Goal: Check status: Check status

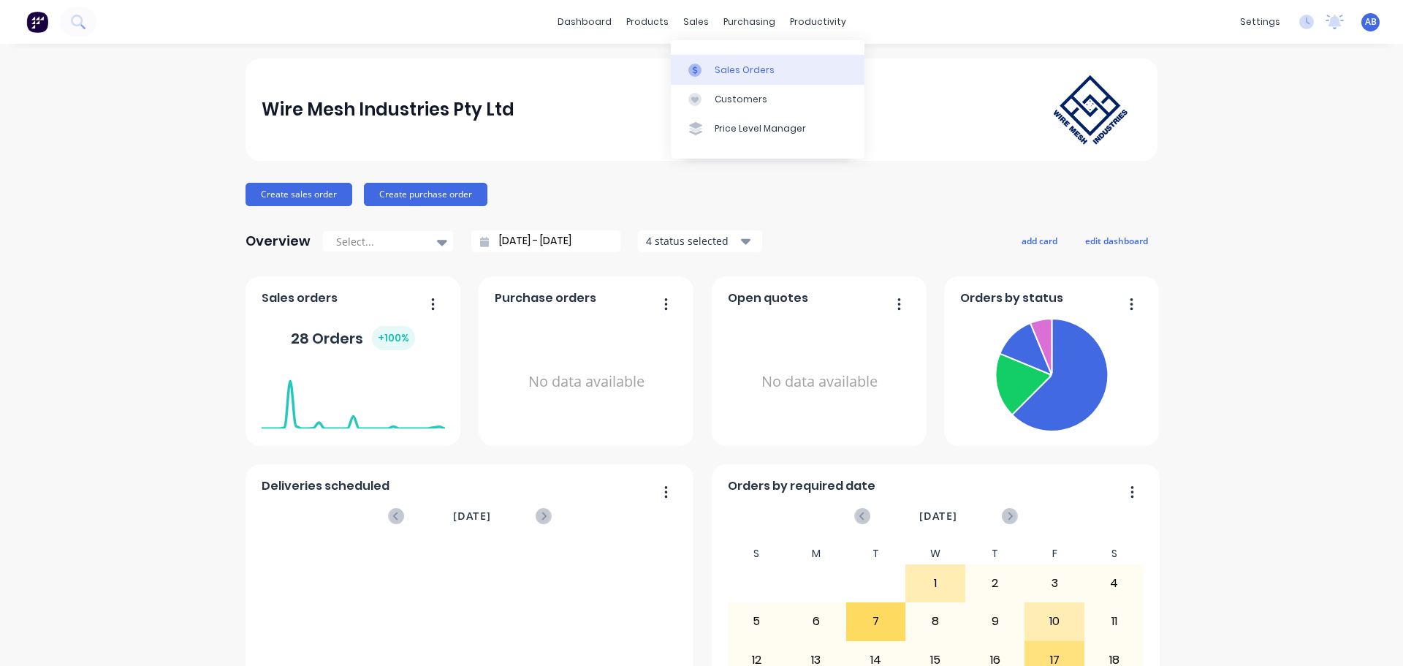
click at [733, 69] on div "Sales Orders" at bounding box center [745, 70] width 60 height 13
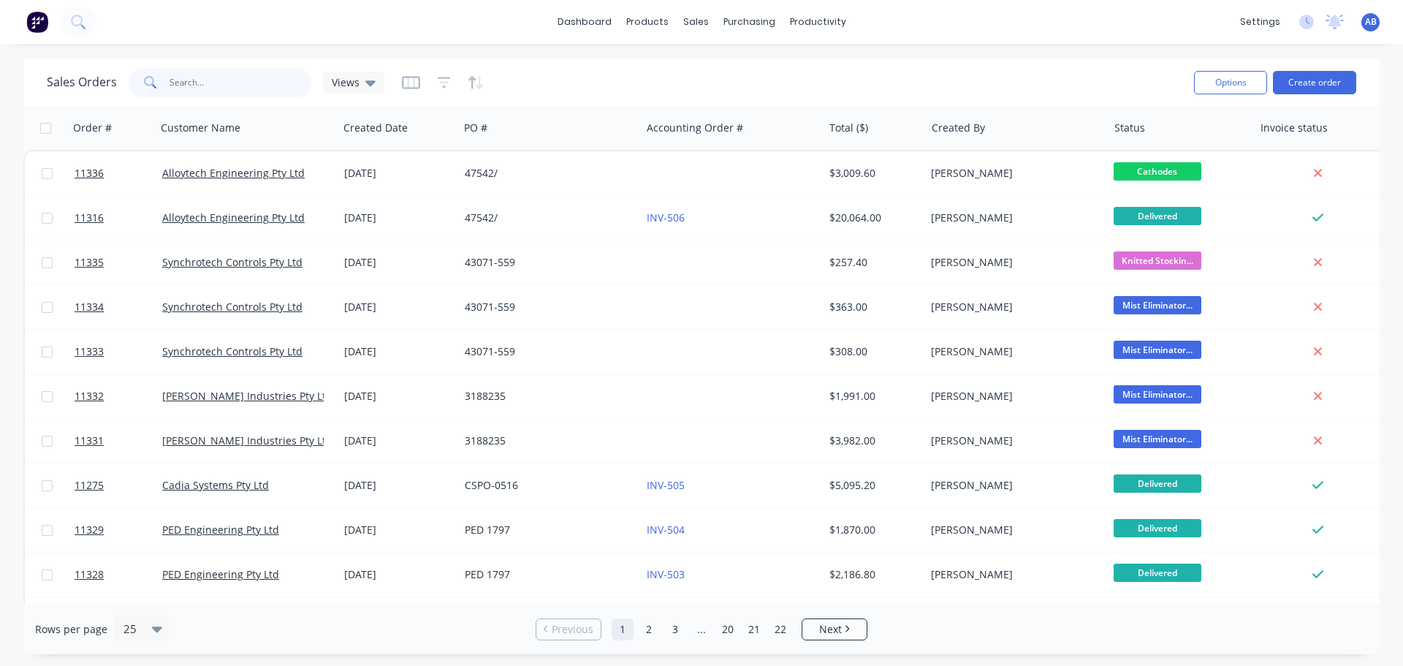
click at [243, 85] on input "text" at bounding box center [241, 82] width 143 height 29
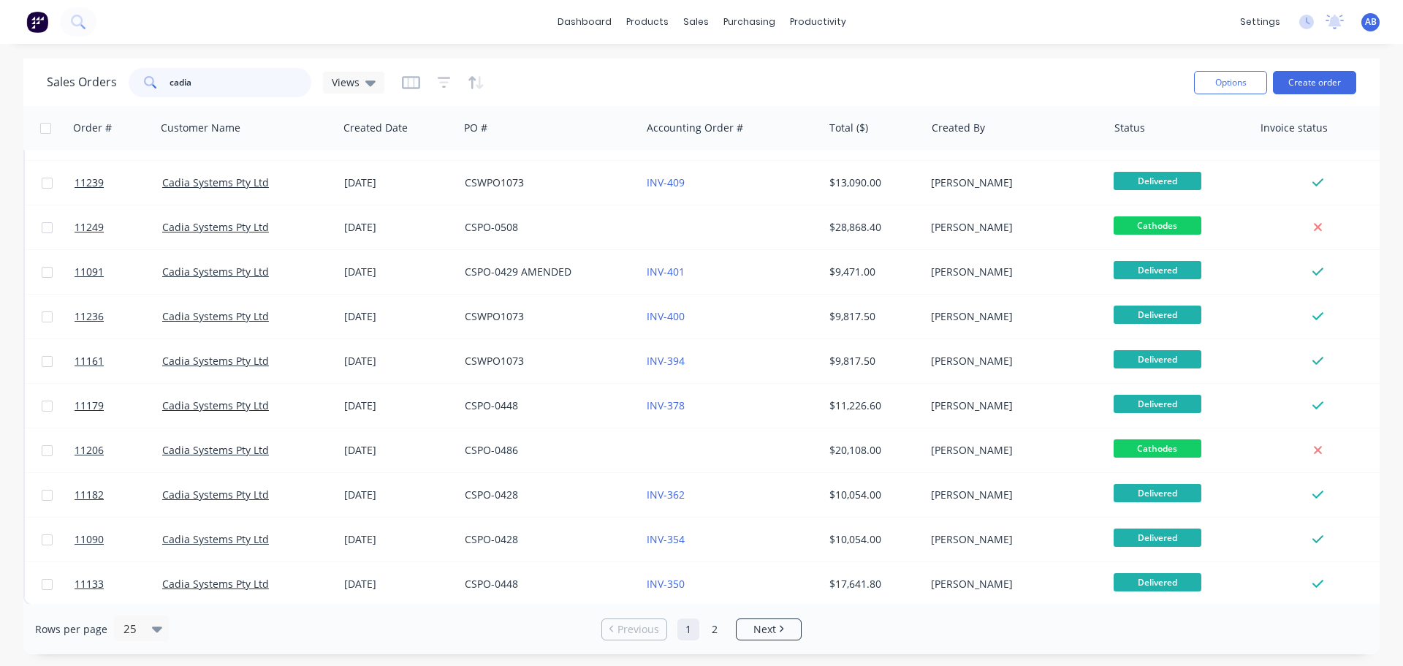
scroll to position [668, 0]
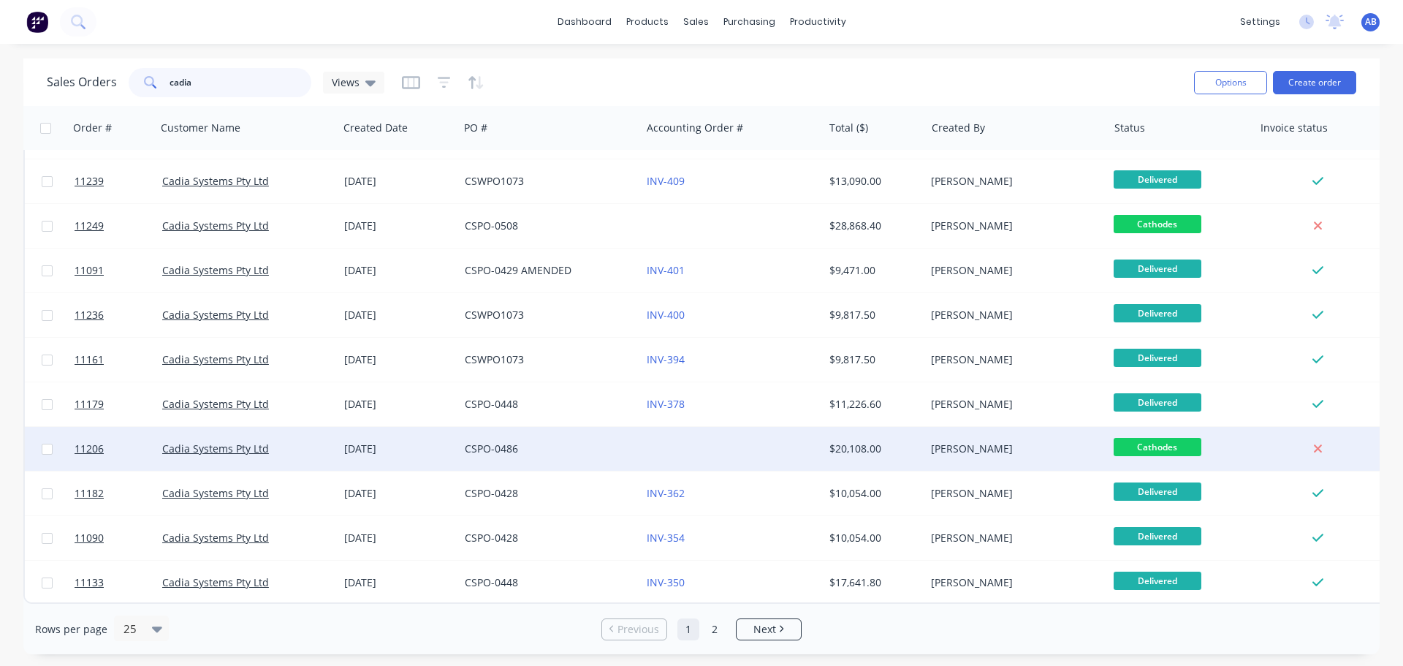
type input "cadia"
click at [661, 445] on div at bounding box center [732, 449] width 182 height 44
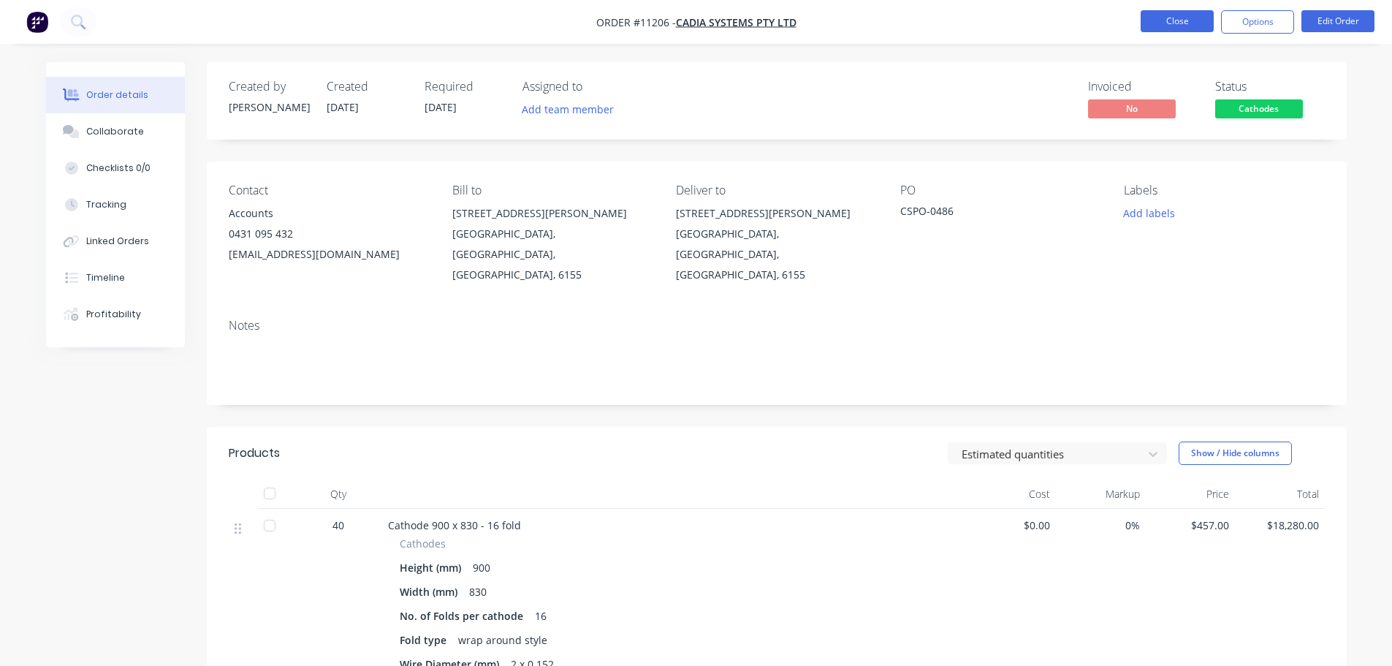
click at [1193, 12] on button "Close" at bounding box center [1177, 21] width 73 height 22
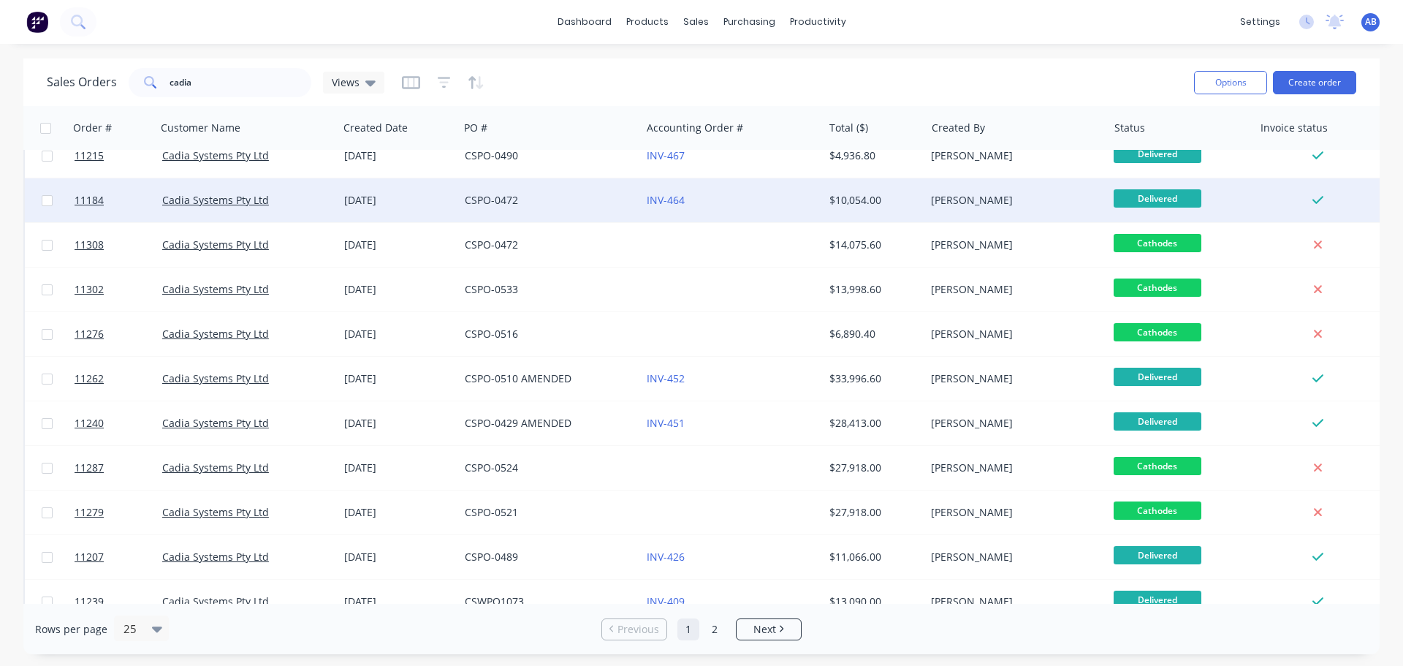
scroll to position [585, 0]
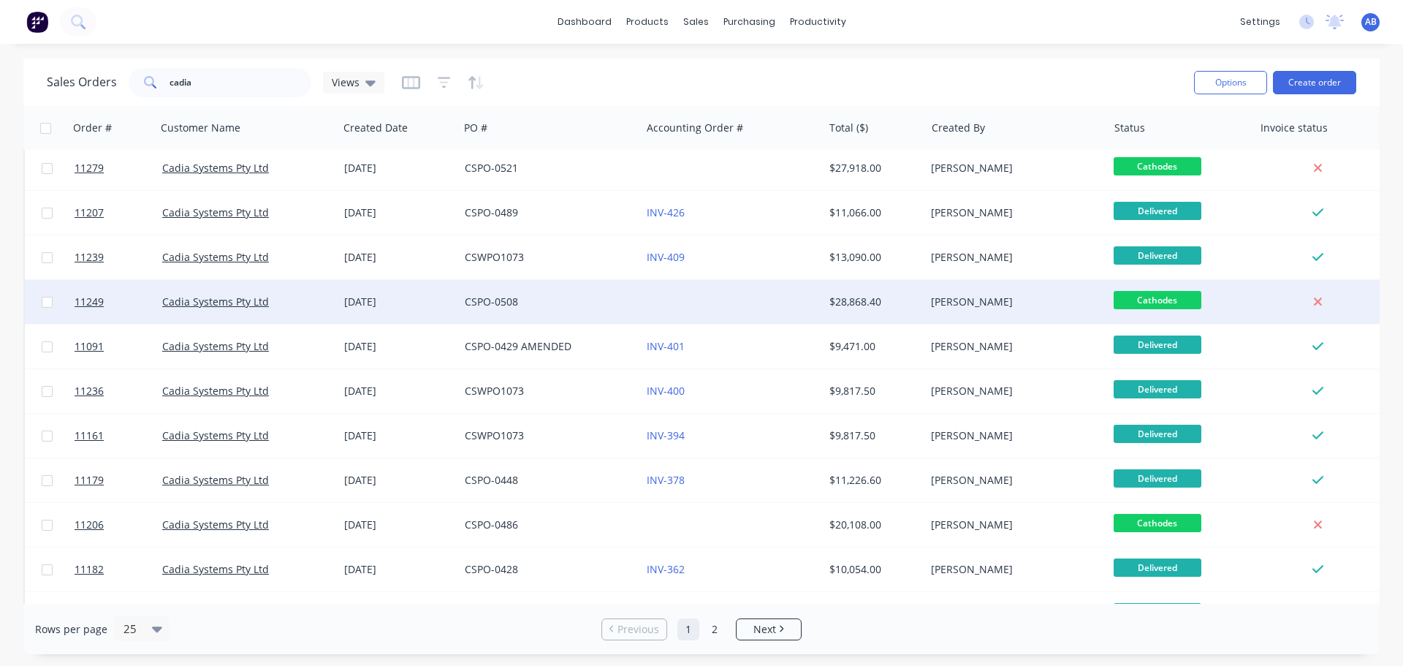
click at [623, 303] on div "CSPO-0508" at bounding box center [546, 302] width 162 height 15
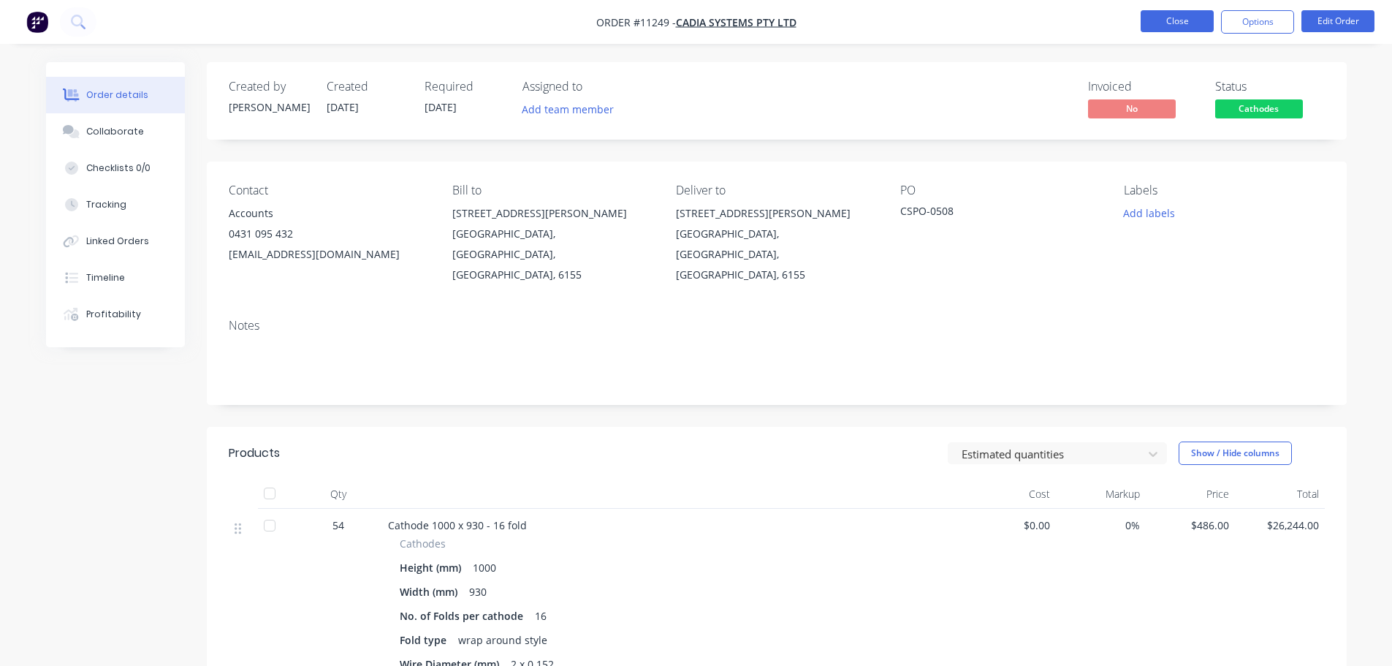
click at [1170, 21] on button "Close" at bounding box center [1177, 21] width 73 height 22
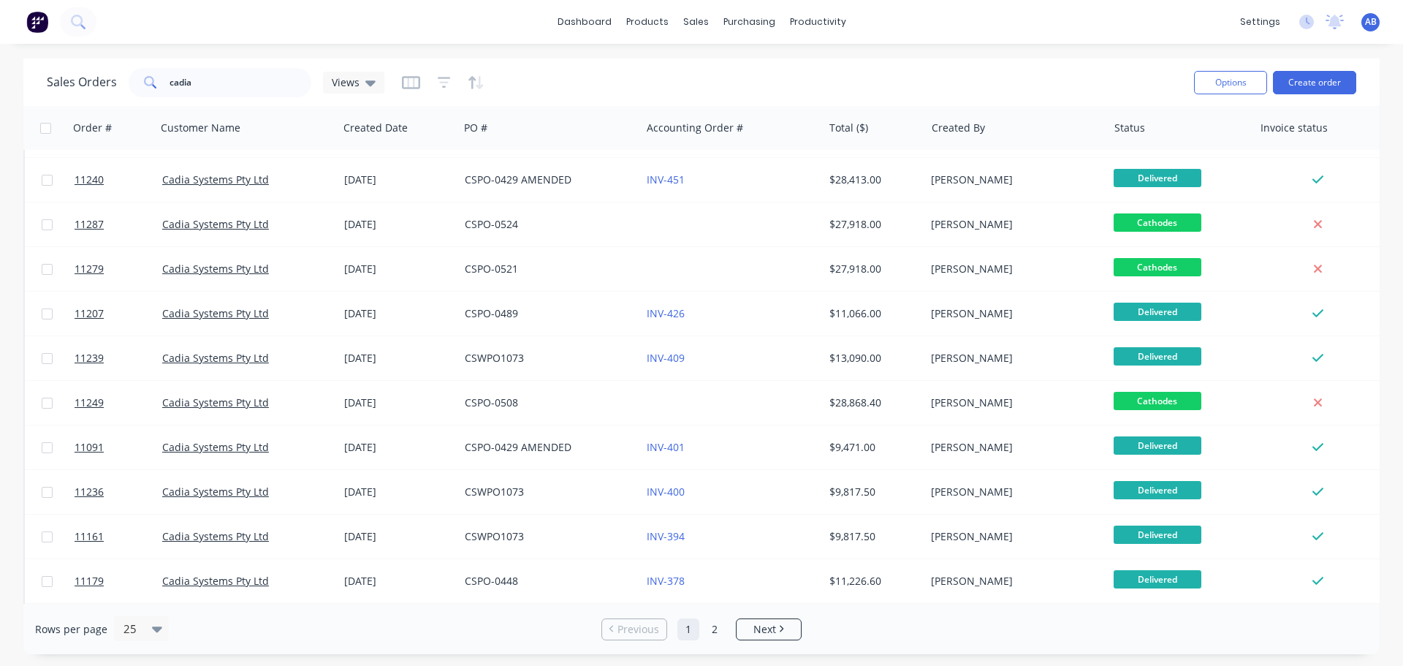
scroll to position [449, 0]
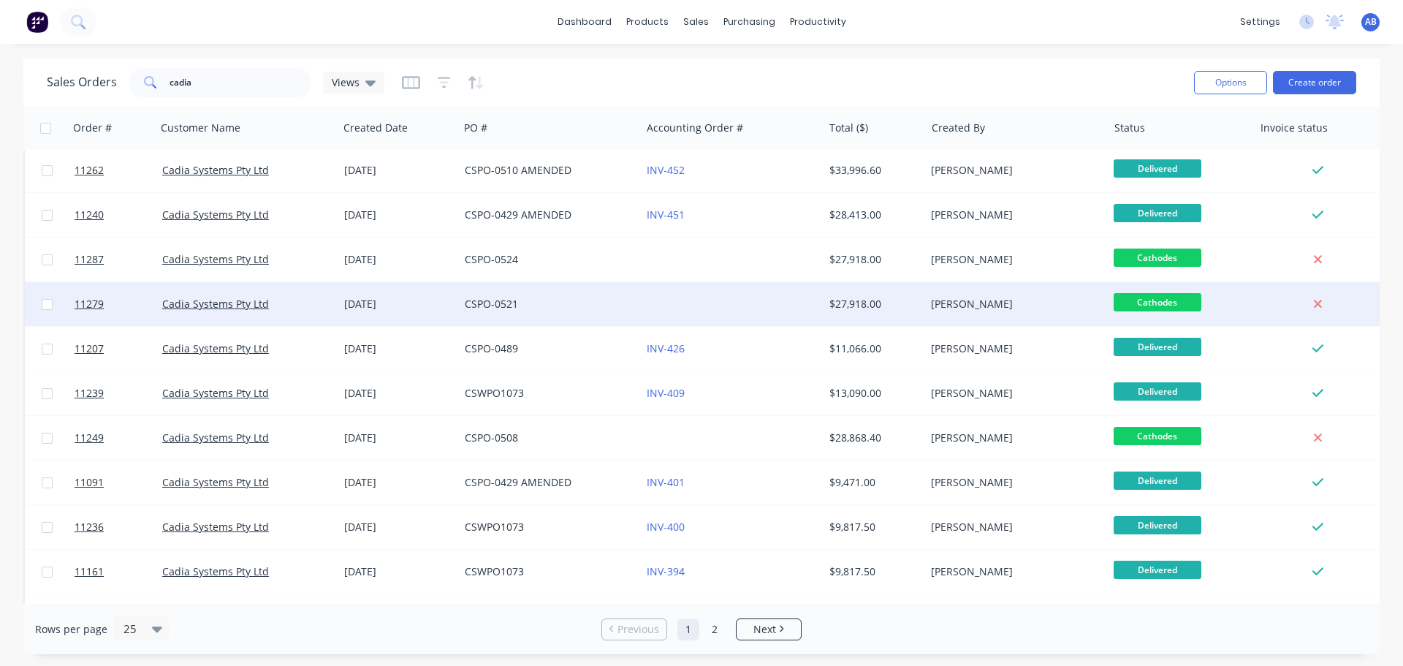
click at [638, 295] on div "CSPO-0521" at bounding box center [550, 304] width 182 height 44
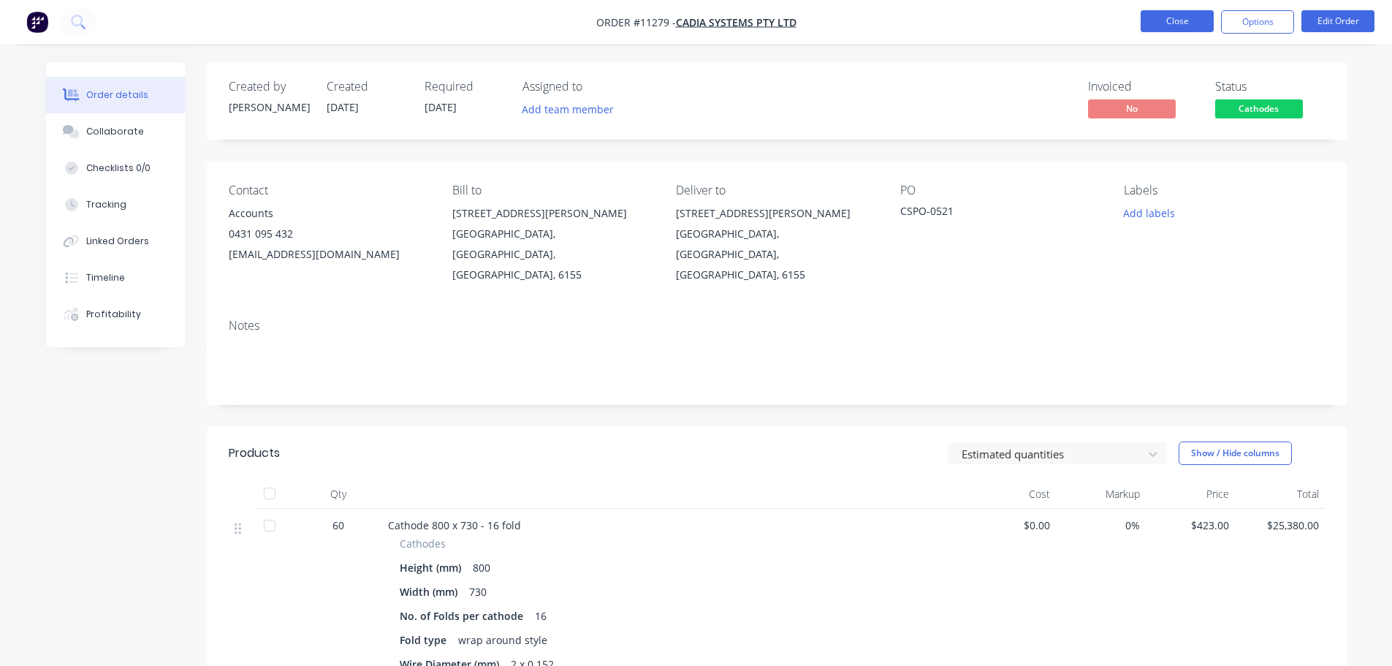
click at [1173, 25] on button "Close" at bounding box center [1177, 21] width 73 height 22
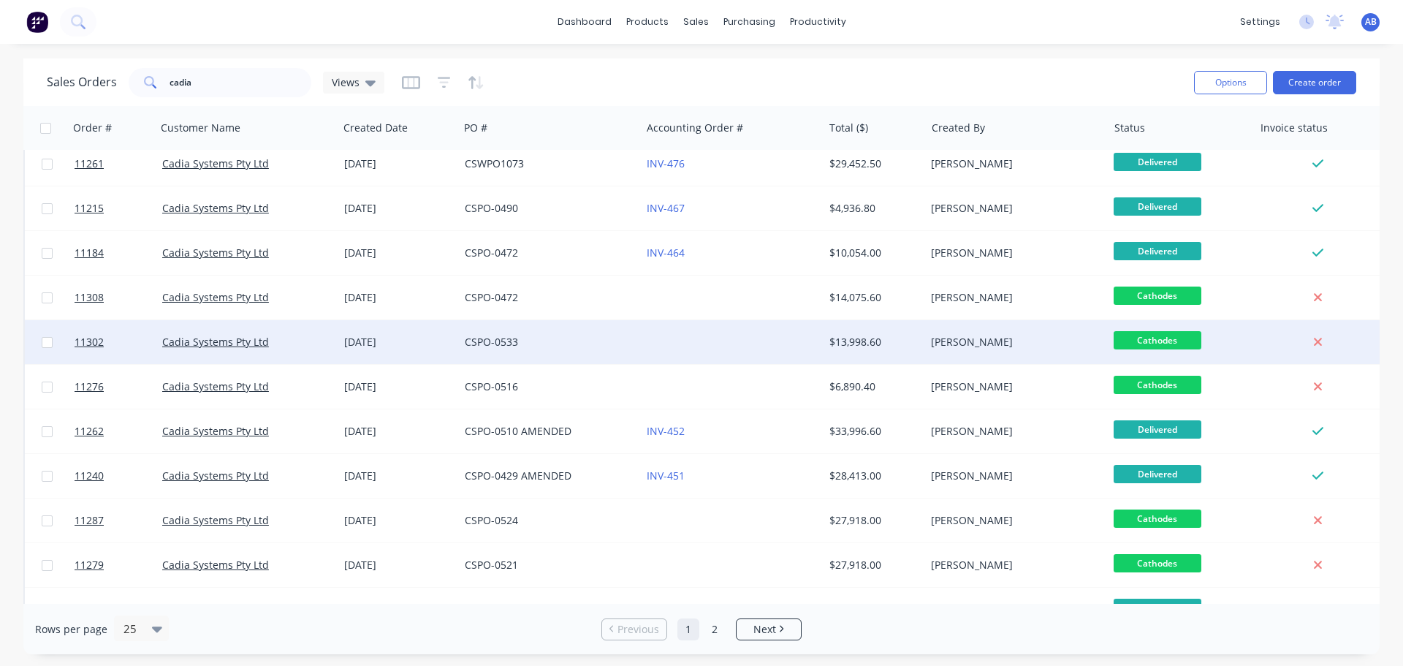
scroll to position [219, 0]
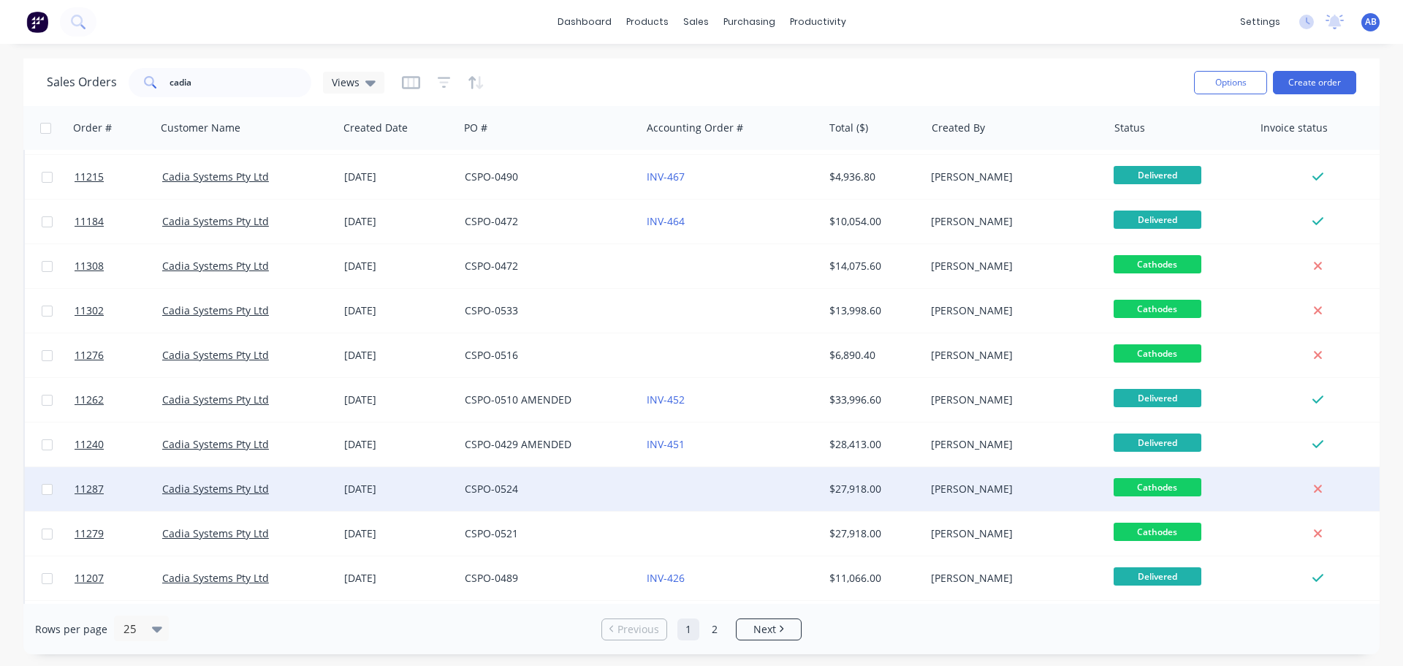
click at [675, 485] on div at bounding box center [732, 489] width 182 height 44
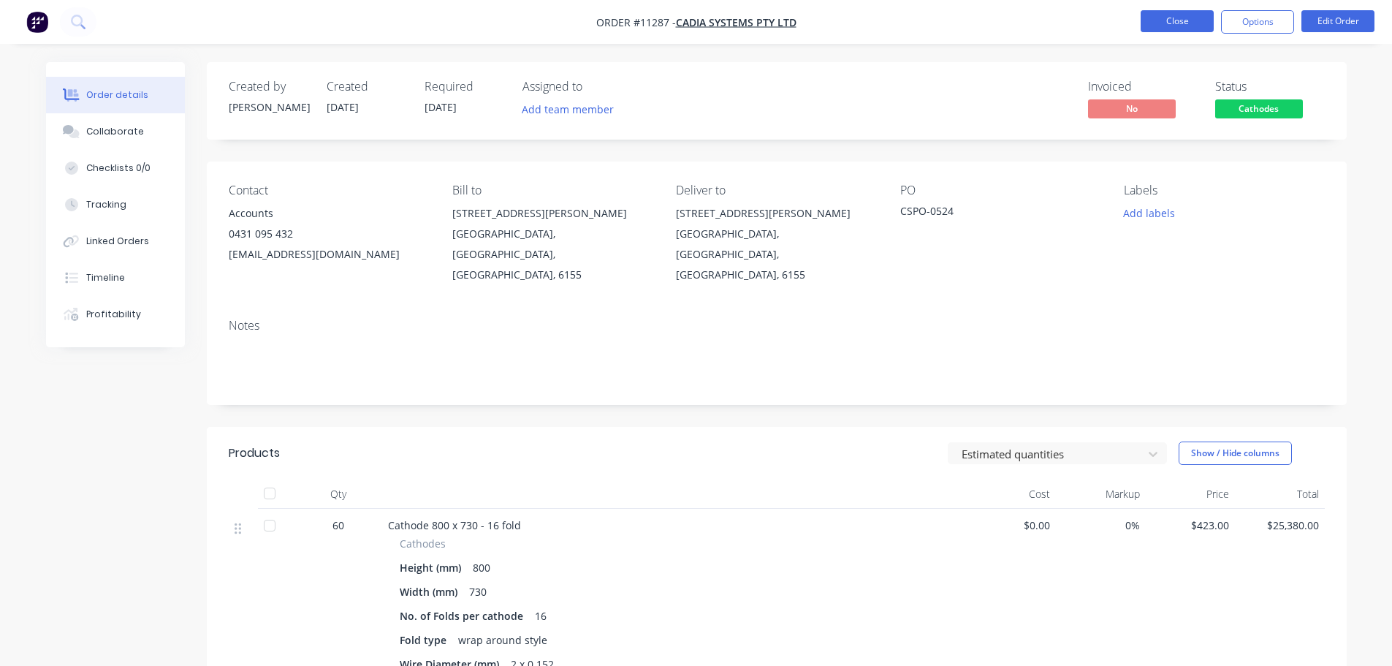
click at [1172, 22] on button "Close" at bounding box center [1177, 21] width 73 height 22
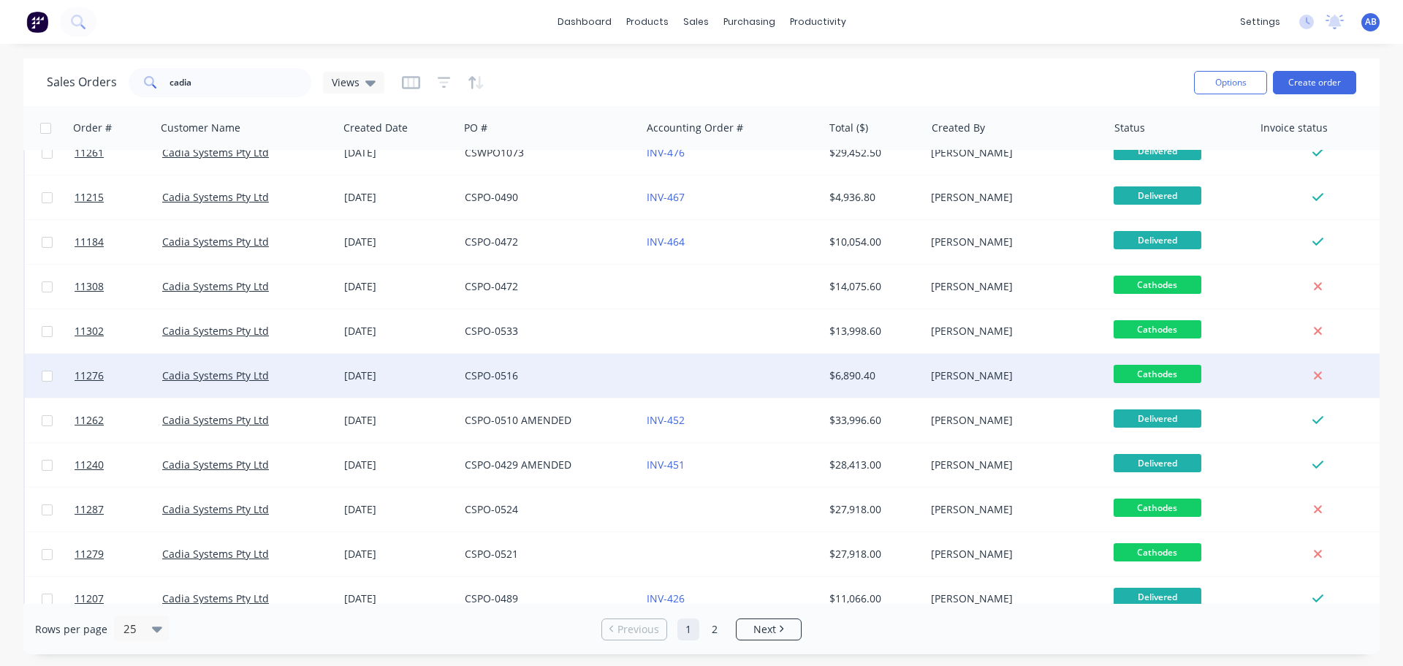
scroll to position [219, 0]
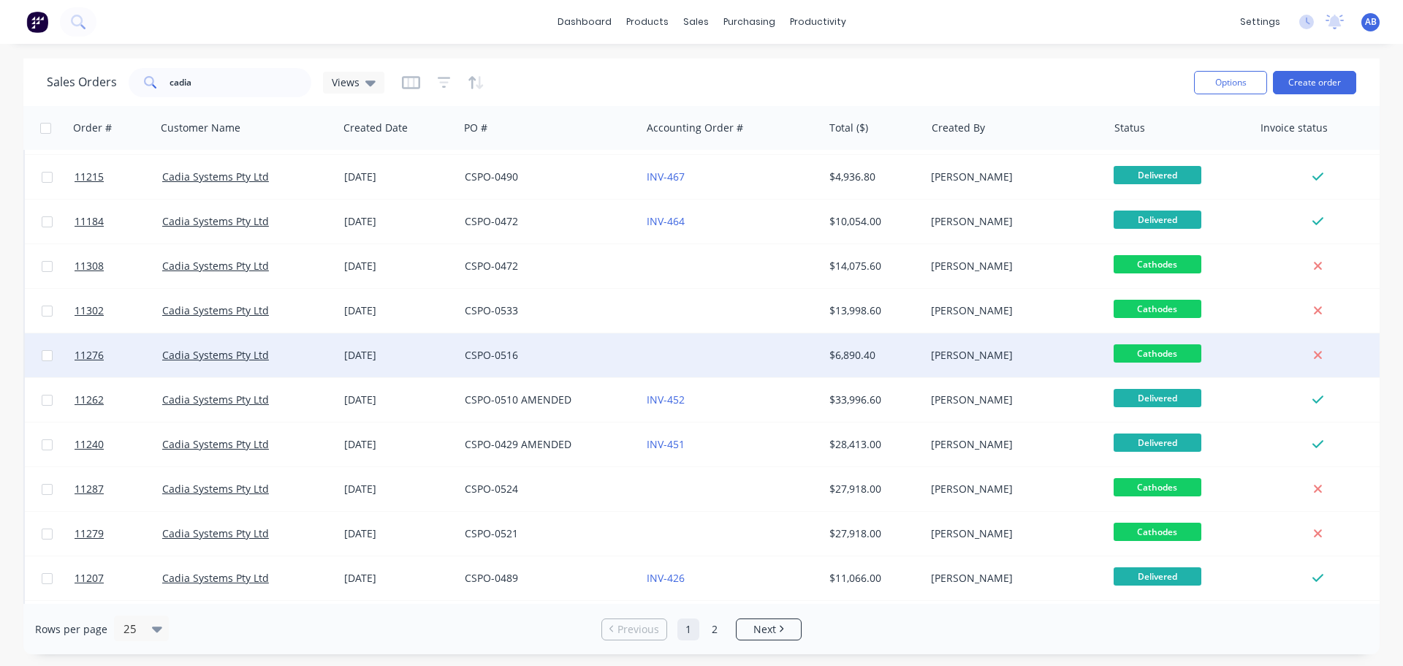
click at [671, 355] on div at bounding box center [732, 355] width 182 height 44
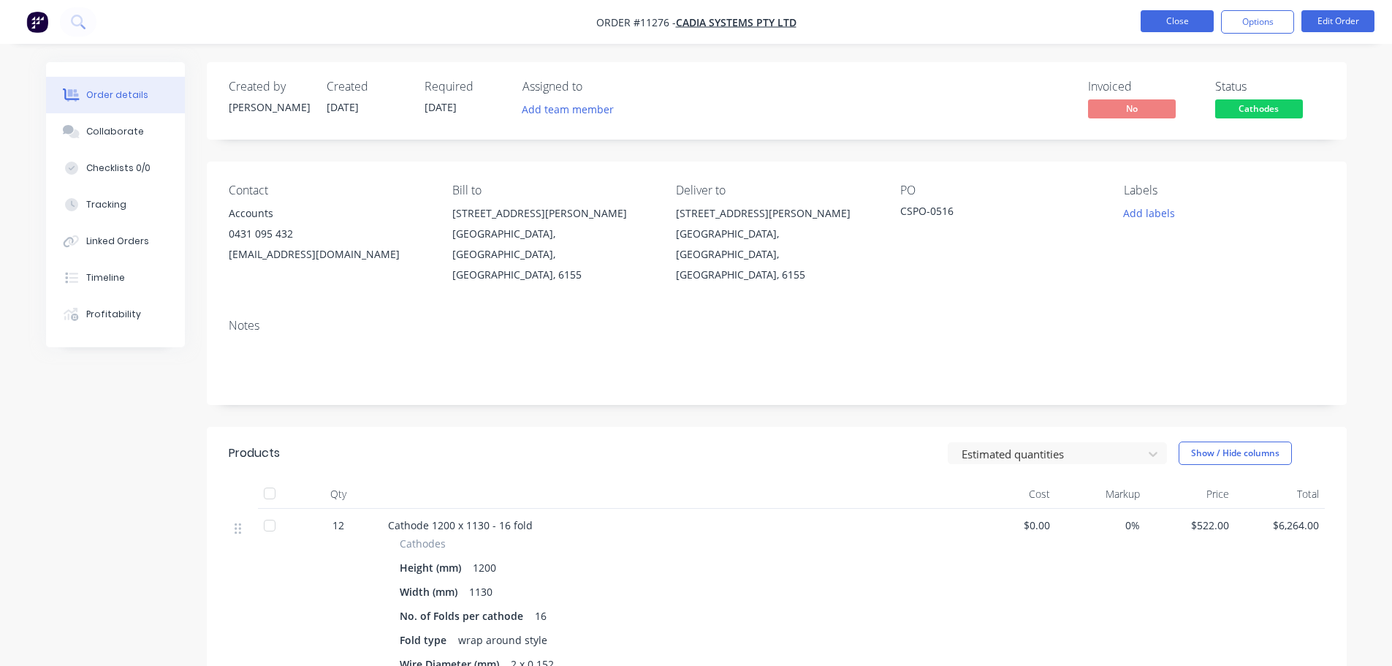
click at [1186, 16] on button "Close" at bounding box center [1177, 21] width 73 height 22
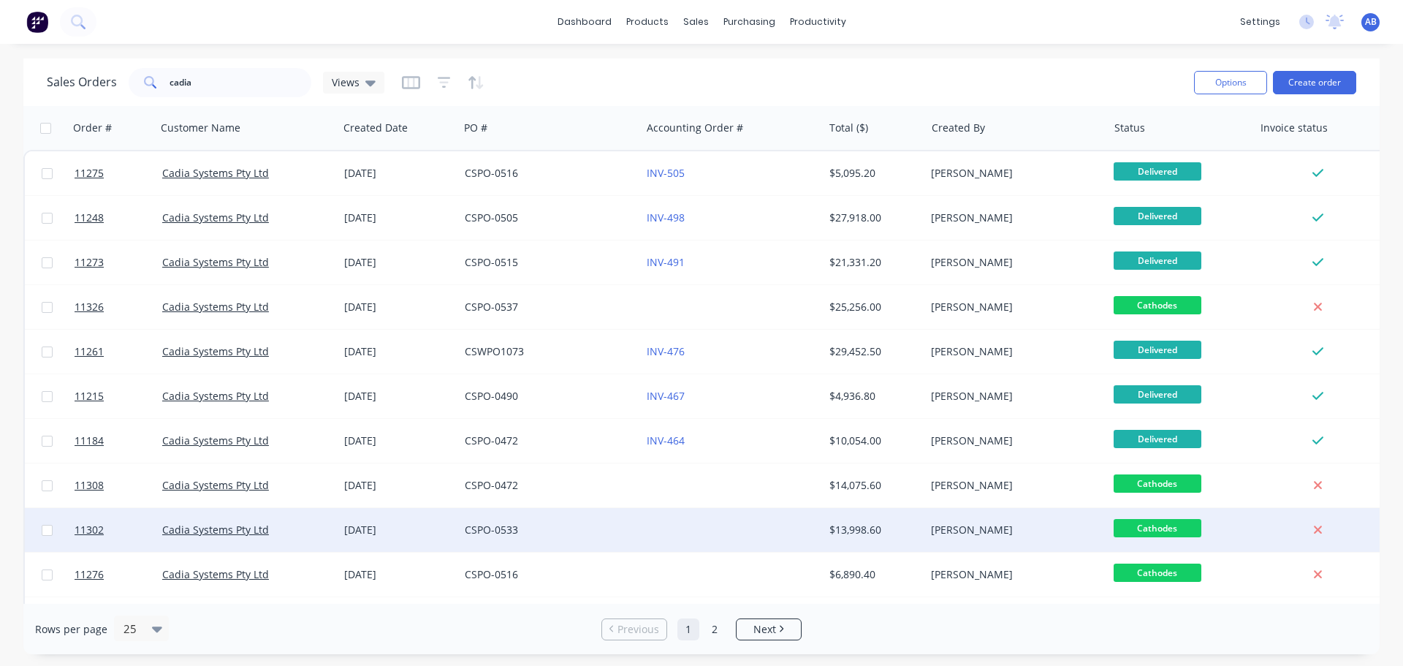
click at [621, 525] on div "CSPO-0533" at bounding box center [546, 530] width 162 height 15
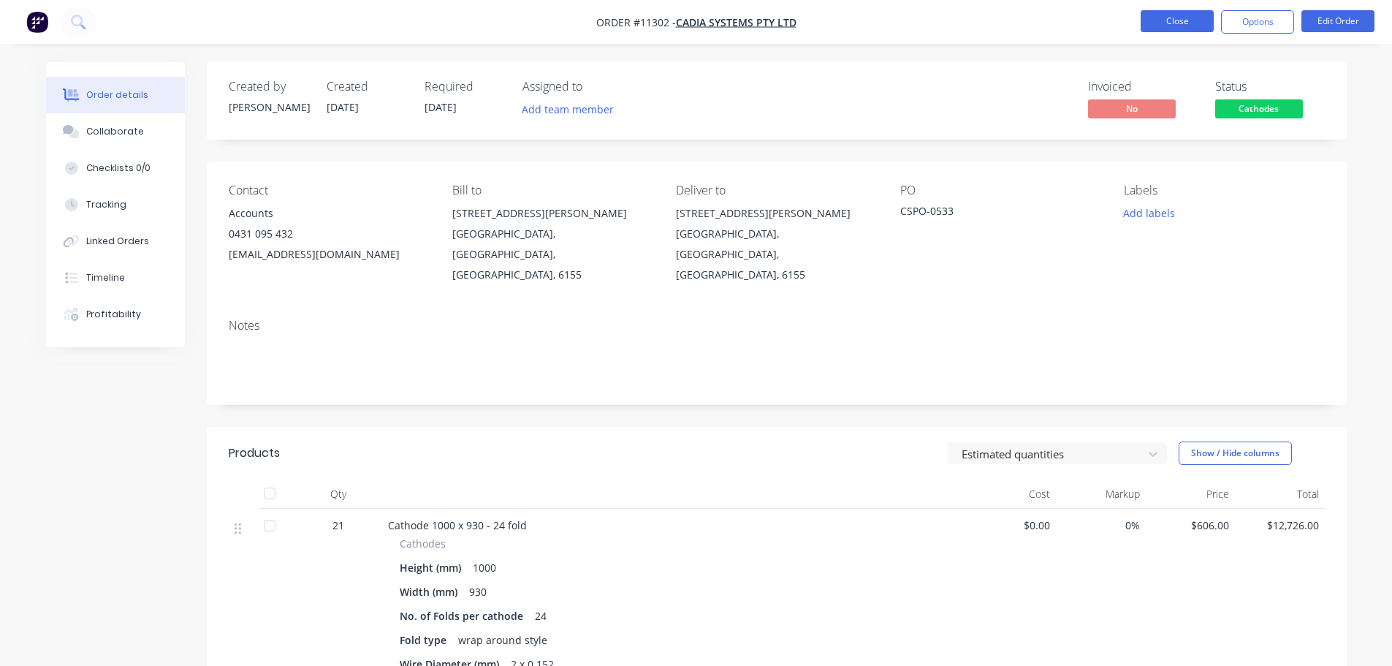
click at [1182, 27] on button "Close" at bounding box center [1177, 21] width 73 height 22
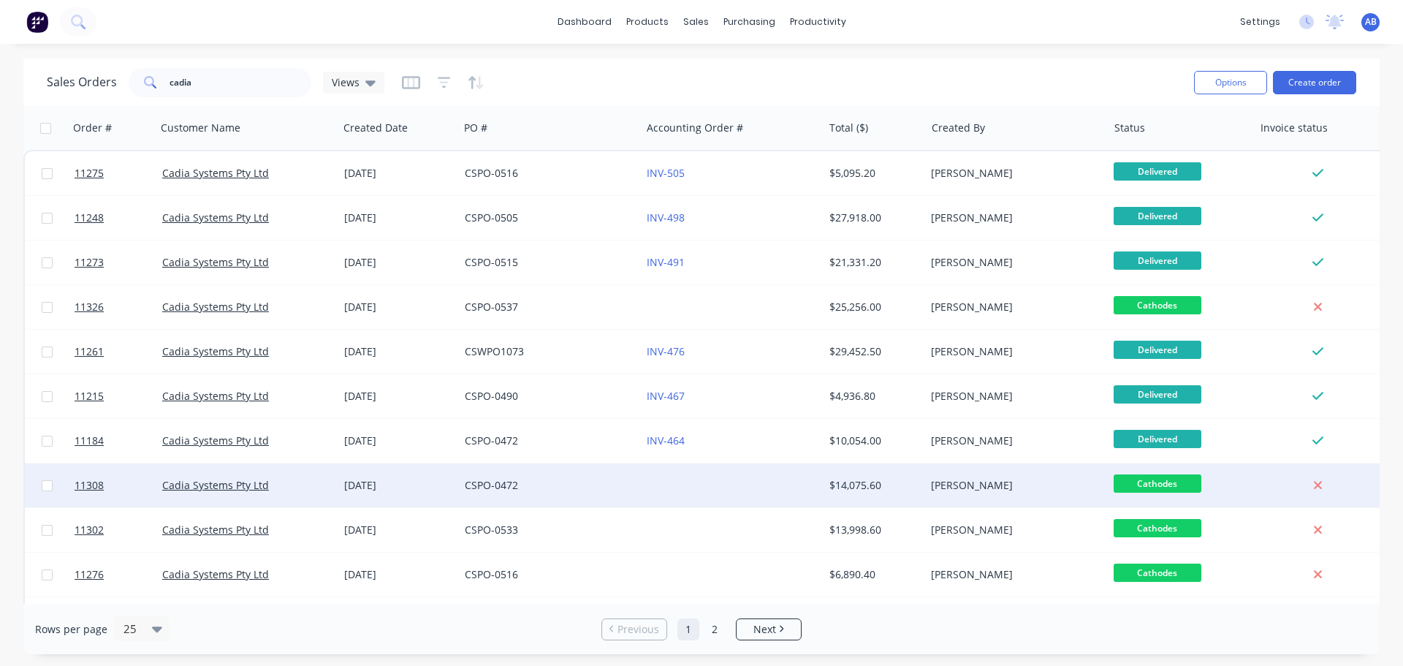
click at [683, 485] on div at bounding box center [732, 485] width 182 height 44
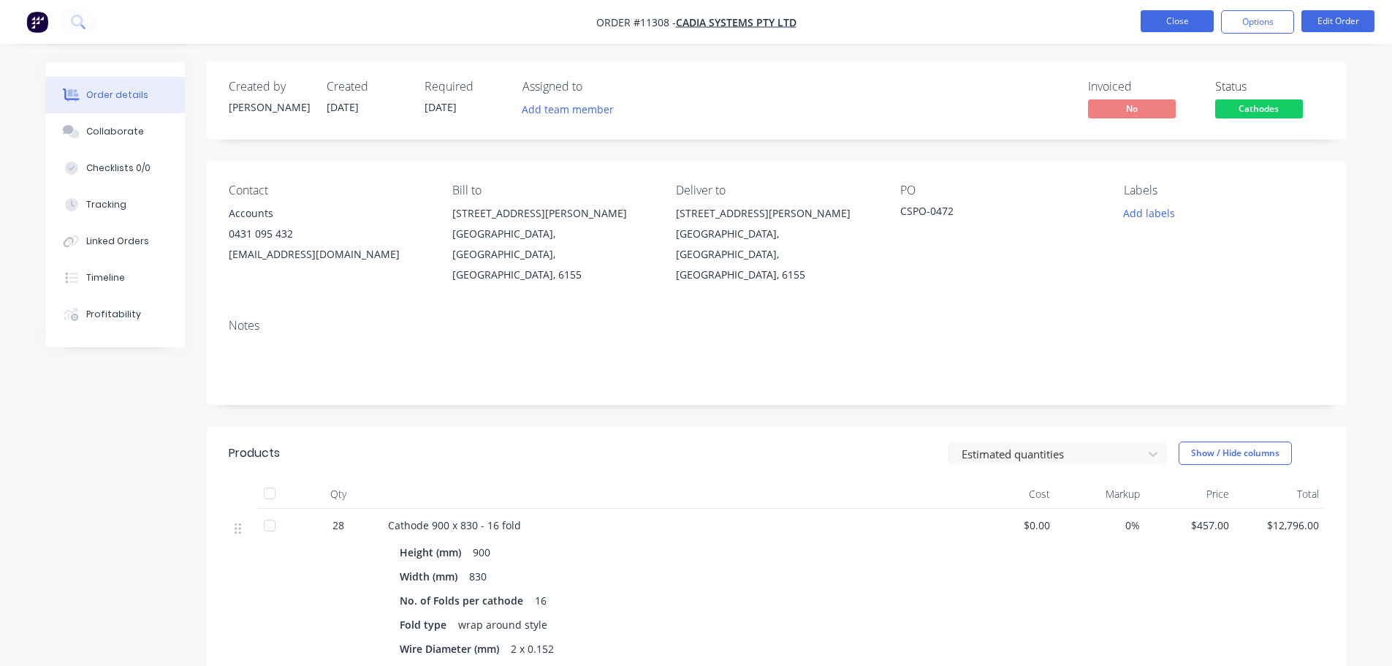
click at [1180, 23] on button "Close" at bounding box center [1177, 21] width 73 height 22
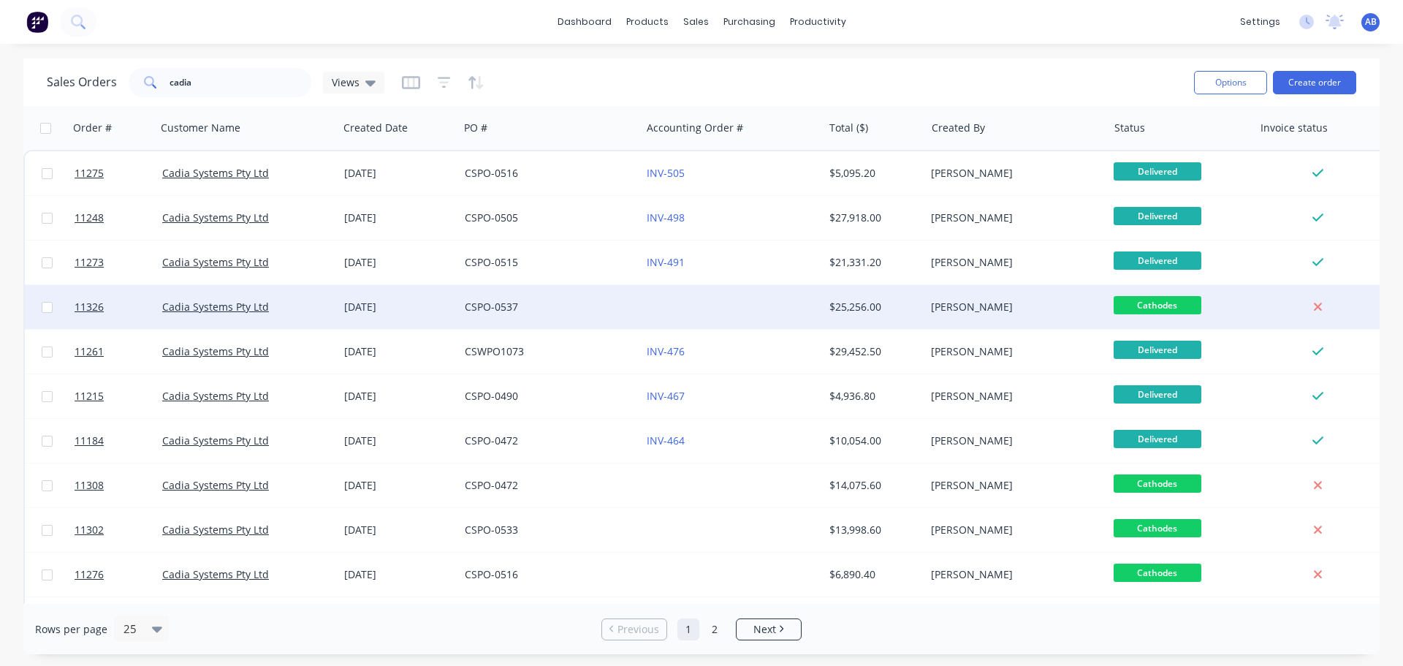
click at [665, 310] on div at bounding box center [732, 307] width 182 height 44
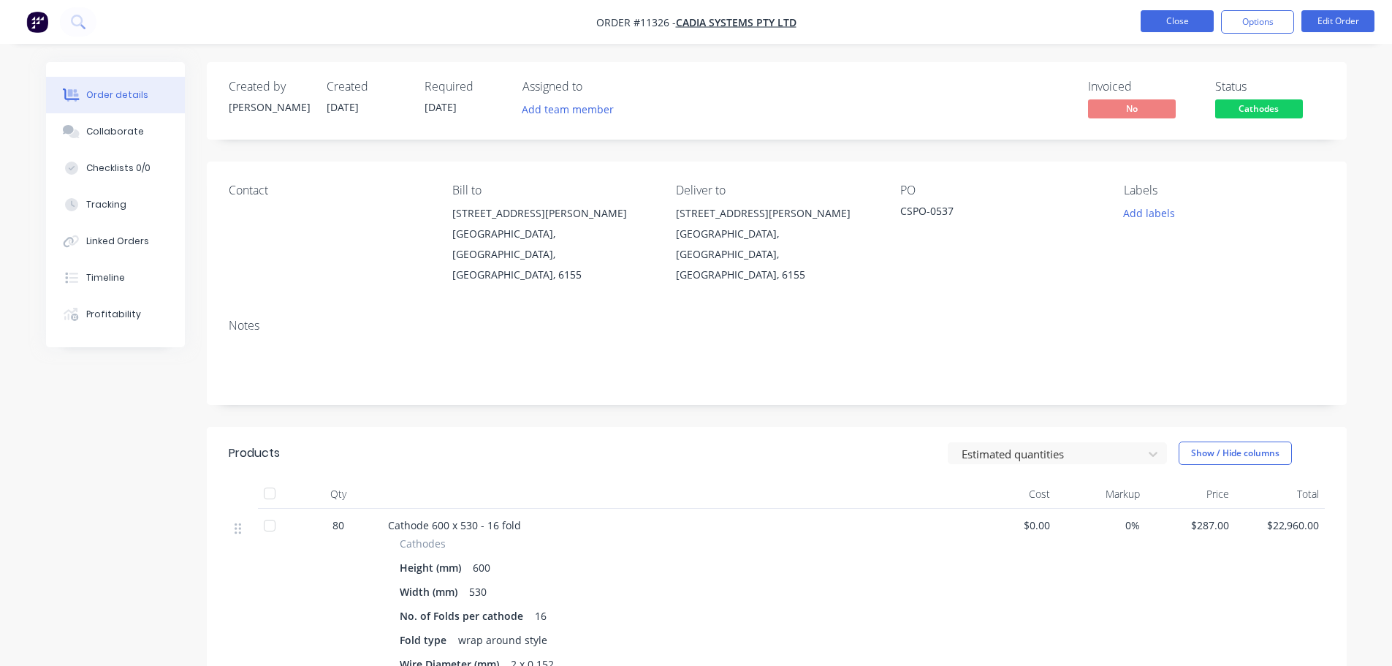
click at [1175, 18] on button "Close" at bounding box center [1177, 21] width 73 height 22
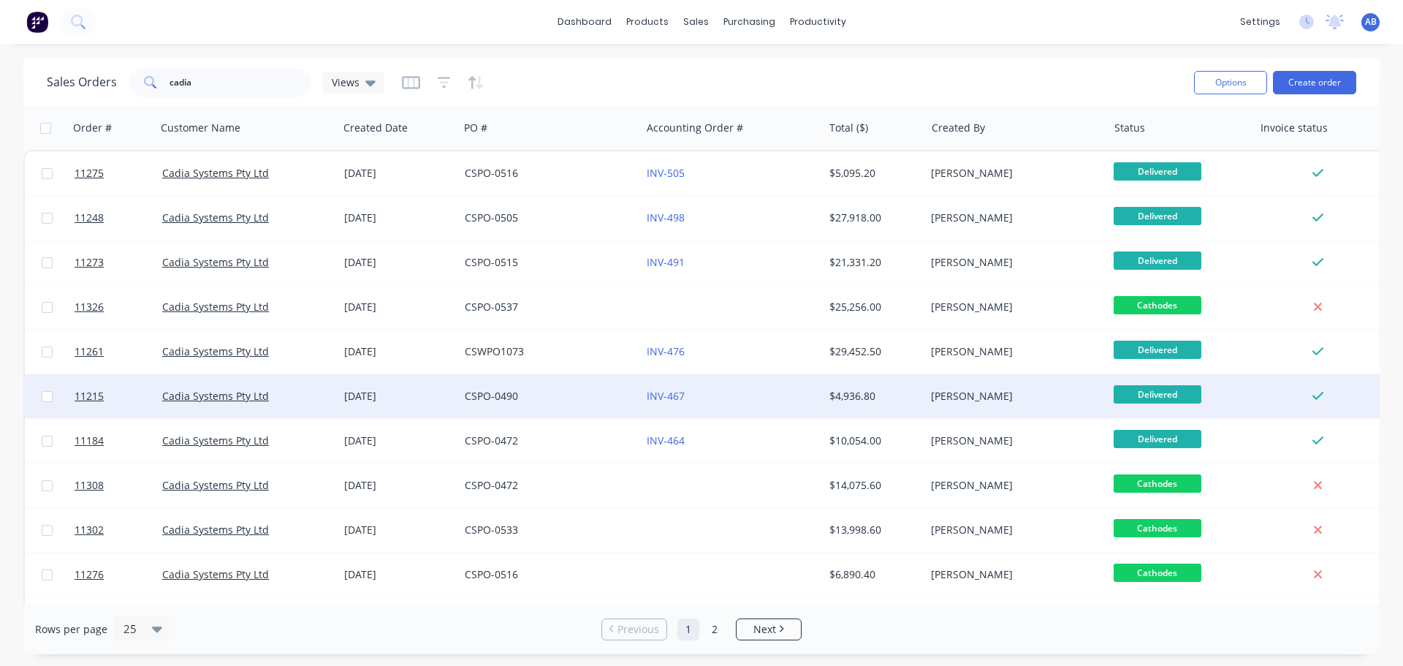
click at [574, 399] on div "CSPO-0490" at bounding box center [546, 396] width 162 height 15
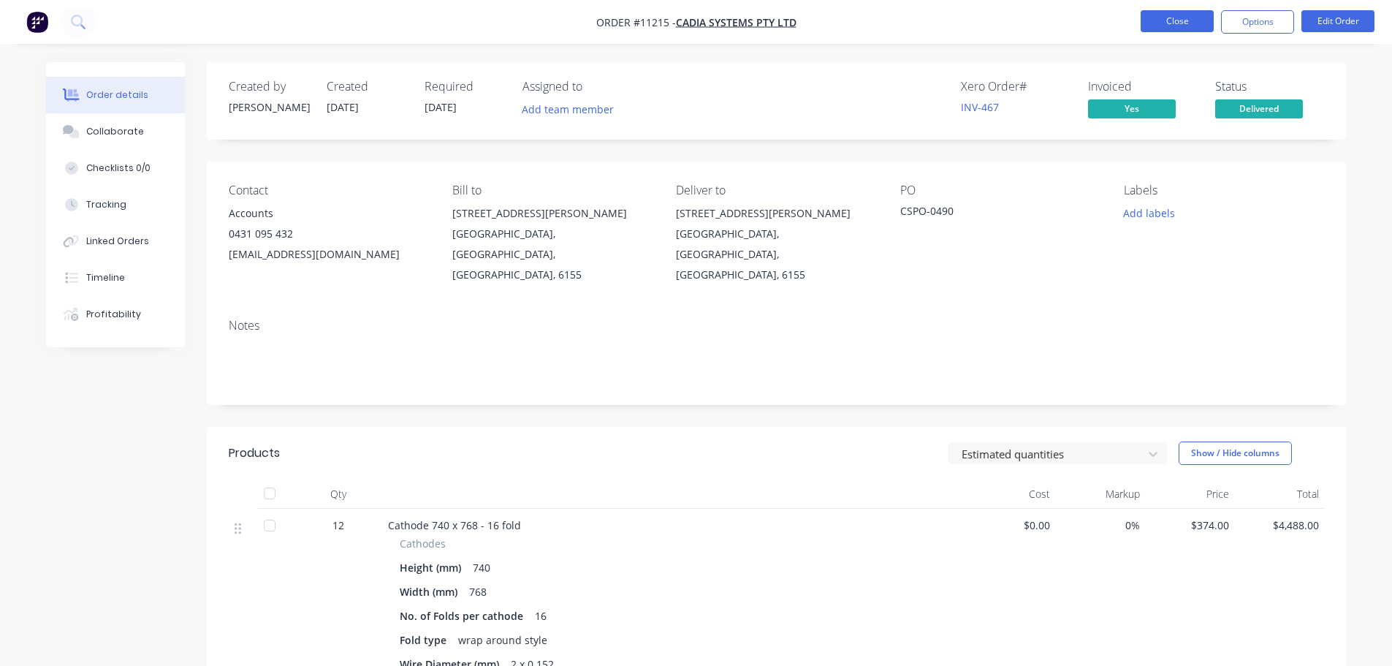
click at [1191, 23] on button "Close" at bounding box center [1177, 21] width 73 height 22
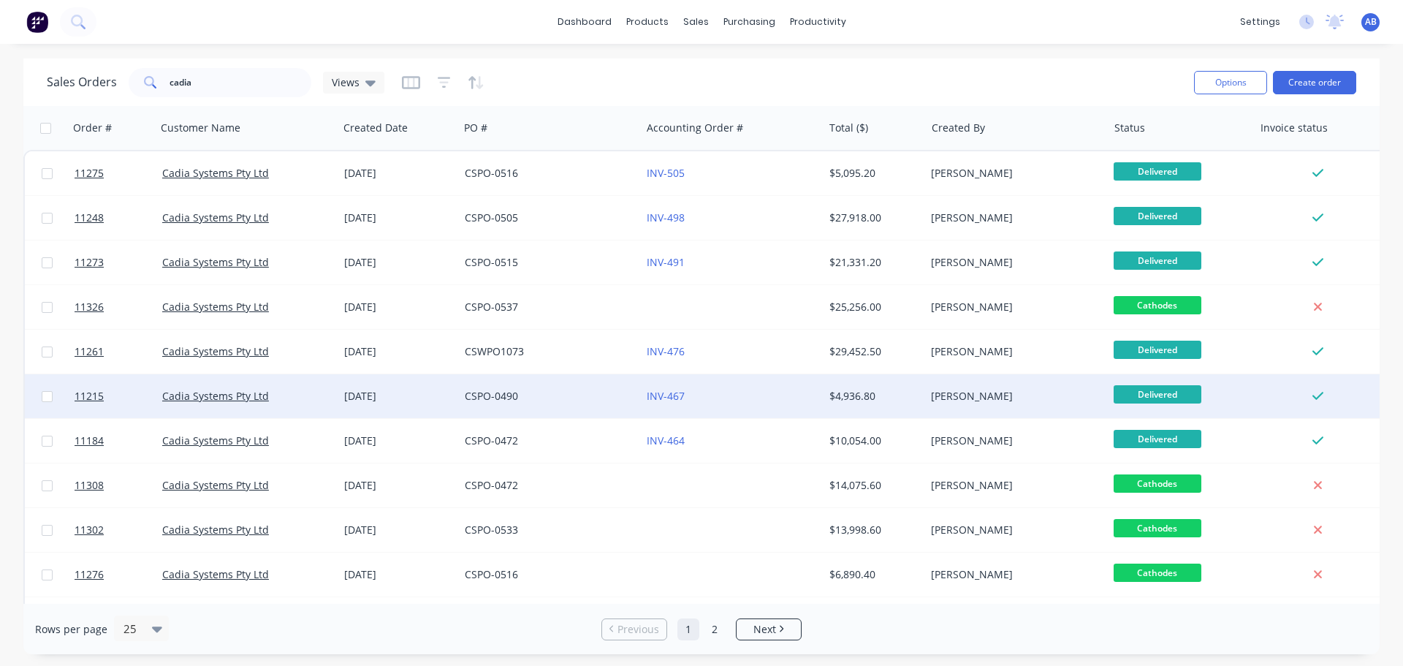
click at [569, 392] on div "CSPO-0490" at bounding box center [546, 396] width 162 height 15
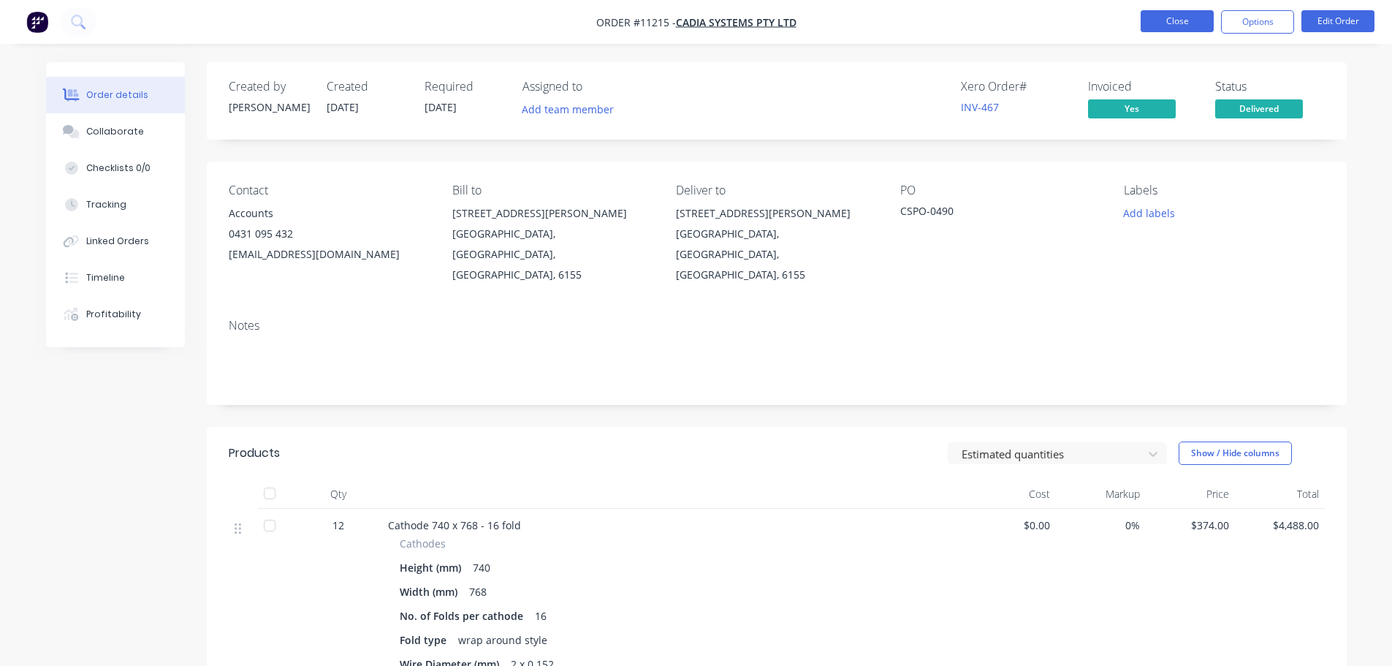
click at [1161, 19] on button "Close" at bounding box center [1177, 21] width 73 height 22
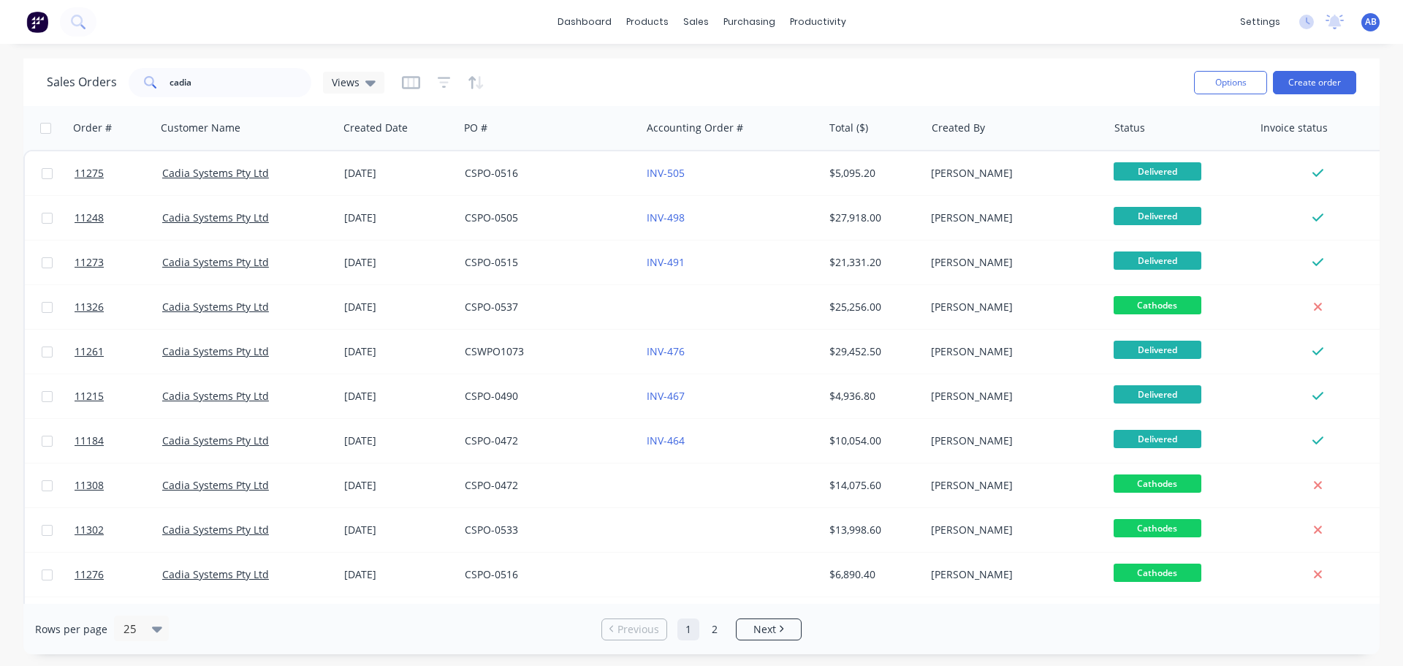
click at [37, 19] on img at bounding box center [37, 22] width 22 height 22
